Goal: Information Seeking & Learning: Learn about a topic

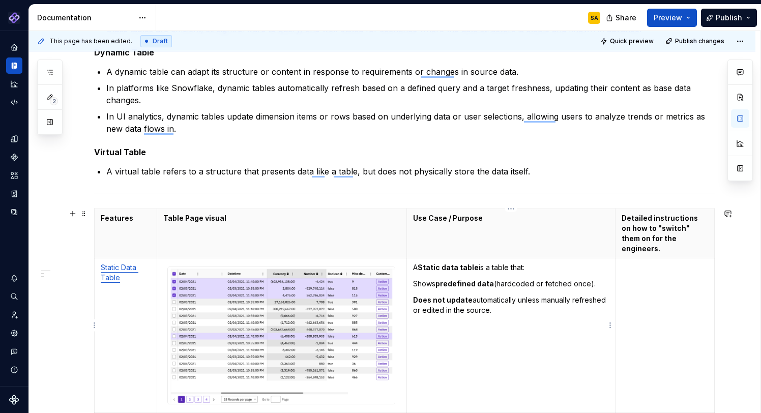
scroll to position [298, 0]
type textarea "*"
click at [369, 172] on p "A virtual table refers to a structure that presents data like a table, but does…" at bounding box center [410, 171] width 609 height 12
click at [0, 0] on span "***" at bounding box center [0, 0] width 0 height 0
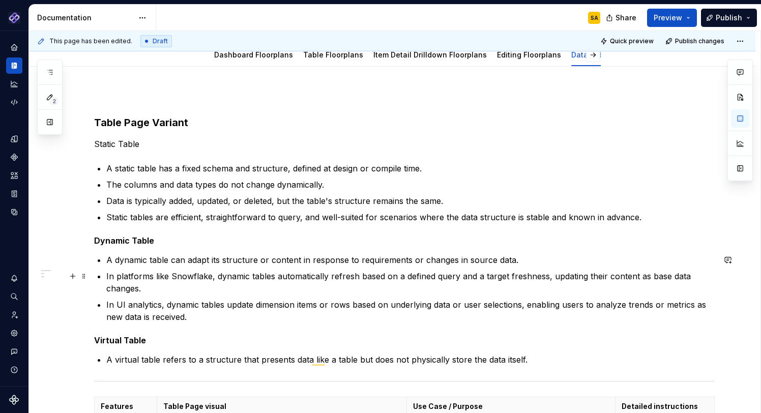
scroll to position [129, 0]
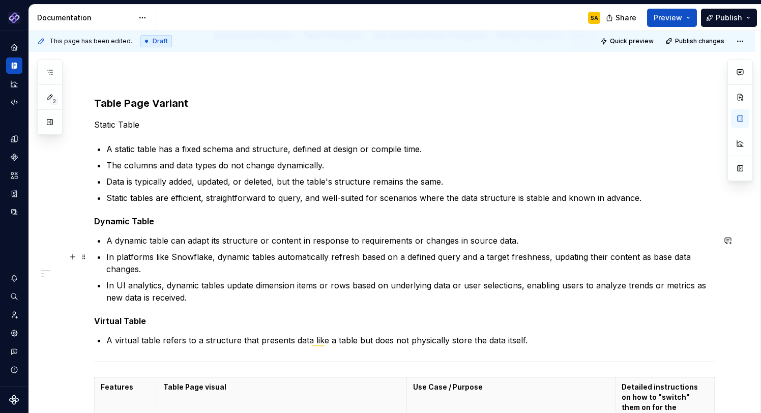
click at [336, 260] on p "In platforms like Snowflake, dynamic tables automatically refresh based on a de…" at bounding box center [410, 263] width 609 height 24
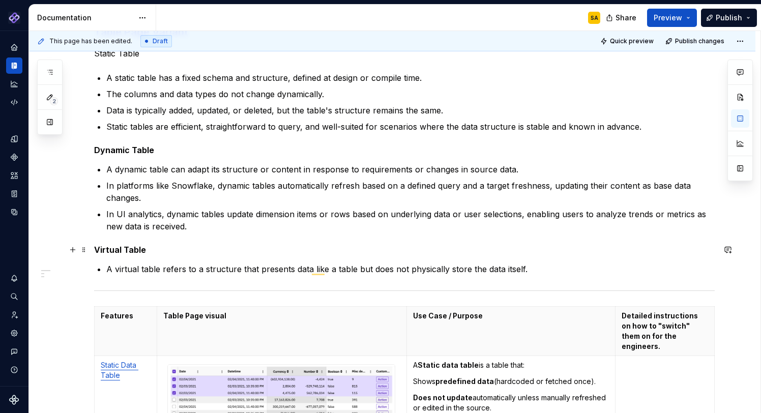
scroll to position [207, 0]
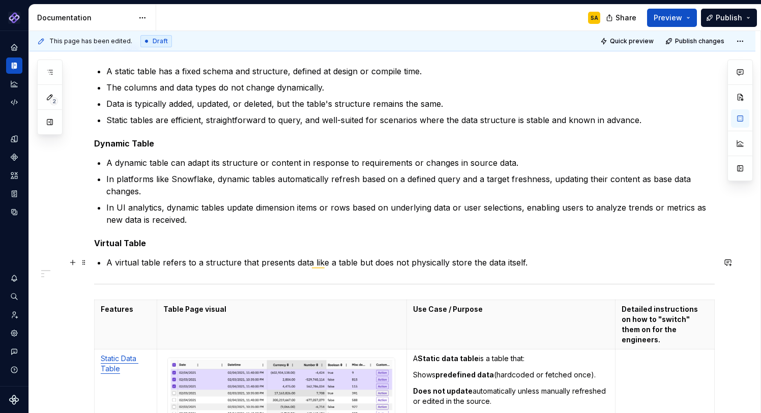
click at [316, 266] on p "A virtual table refers to a structure that presents data like a table but does …" at bounding box center [410, 262] width 609 height 12
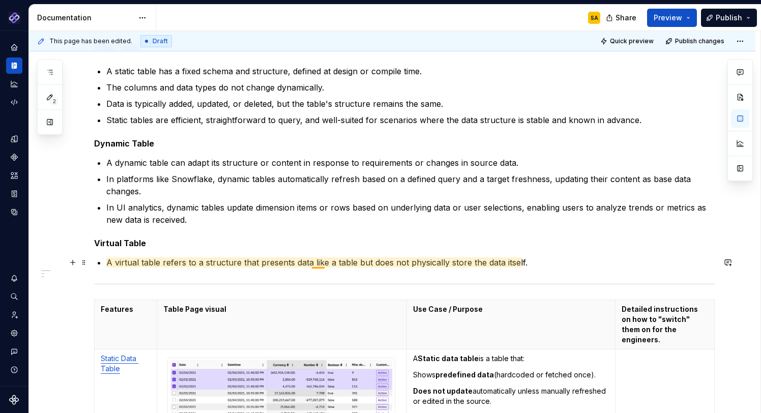
click at [321, 264] on p "A virtual table refers to a structure that presents data like a table but does …" at bounding box center [410, 262] width 609 height 12
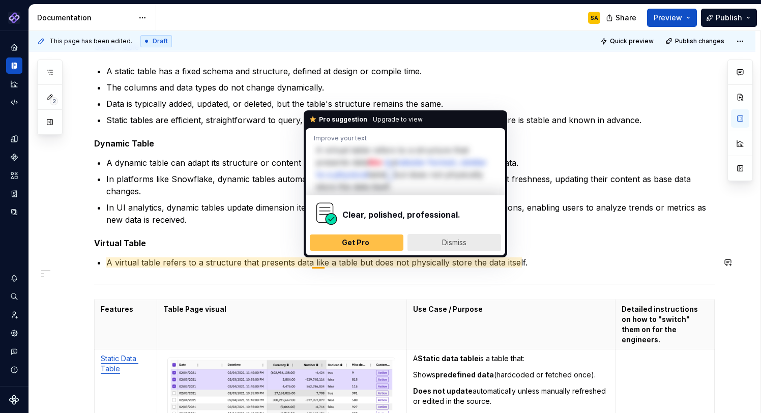
click at [464, 243] on span "Dismiss" at bounding box center [454, 242] width 24 height 9
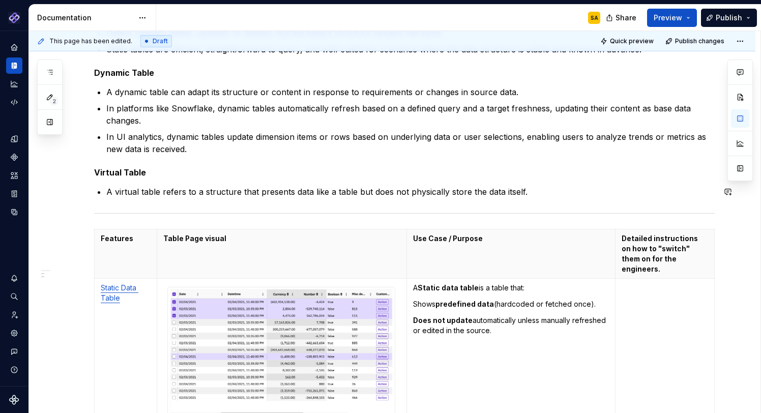
scroll to position [288, 0]
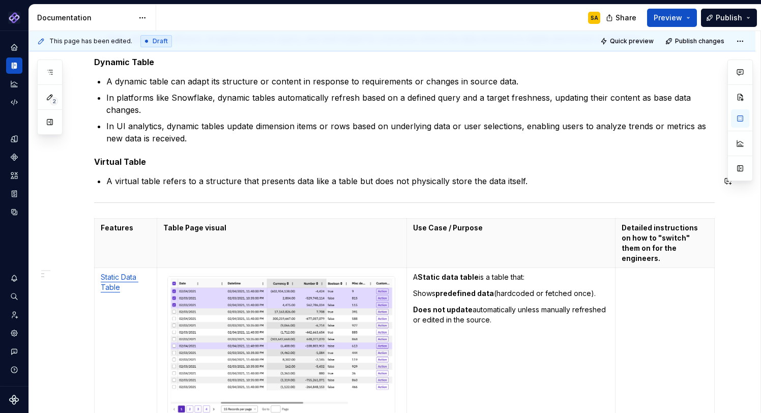
click at [459, 273] on strong "Static data table" at bounding box center [448, 277] width 61 height 9
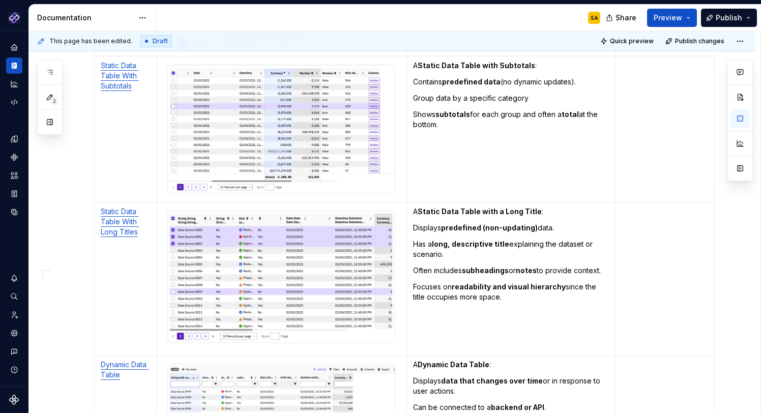
scroll to position [660, 0]
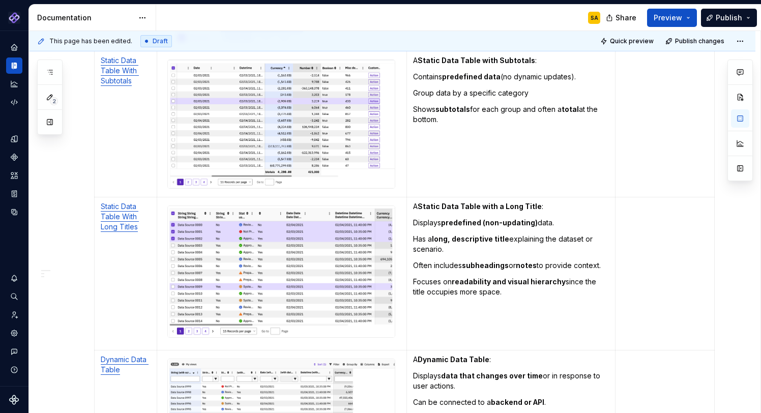
type textarea "*"
